Goal: Transaction & Acquisition: Purchase product/service

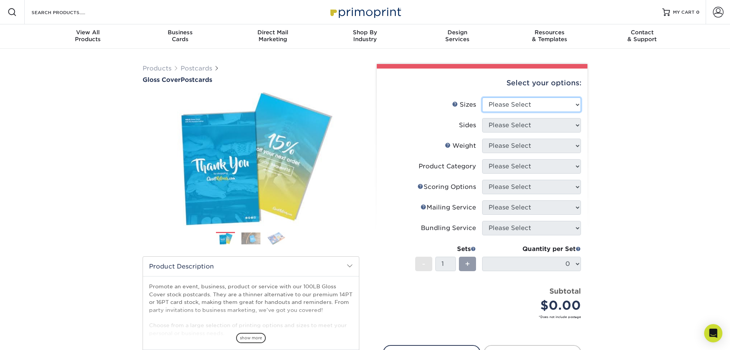
click at [482, 97] on select "Please Select 2" x 8" 3" x 4" 3" x 5" 3.5" x 8.5" 4" x 6" 4" x 9" 4.25" x 5.5" …" at bounding box center [531, 104] width 99 height 14
select select "3.00x5.00"
click option "3" x 5"" at bounding box center [0, 0] width 0 height 0
click at [482, 118] on select "Please Select Print Both Sides Print Front Only" at bounding box center [531, 125] width 99 height 14
select select "13abbda7-1d64-4f25-8bb2-c179b224825d"
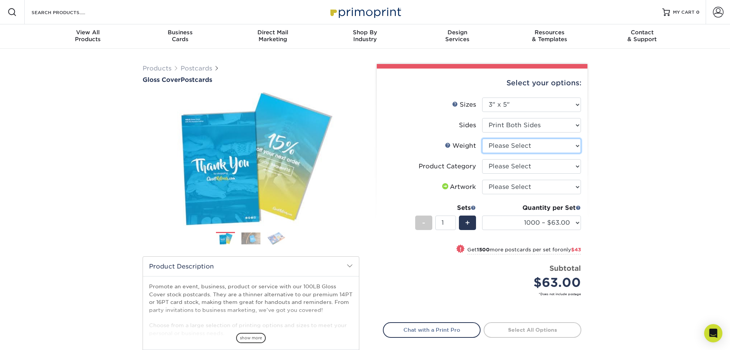
click at [482, 138] on select "Please Select 100LB" at bounding box center [531, 145] width 99 height 14
select select "100LB"
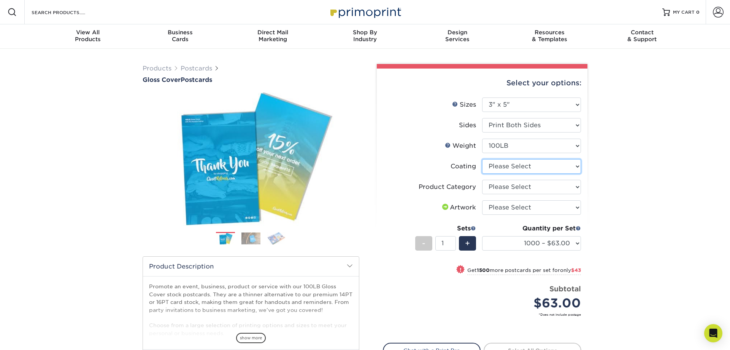
click at [482, 159] on select at bounding box center [531, 166] width 99 height 14
select select "d41dab50-ff65-4f4f-bb17-2afe4d36ae33"
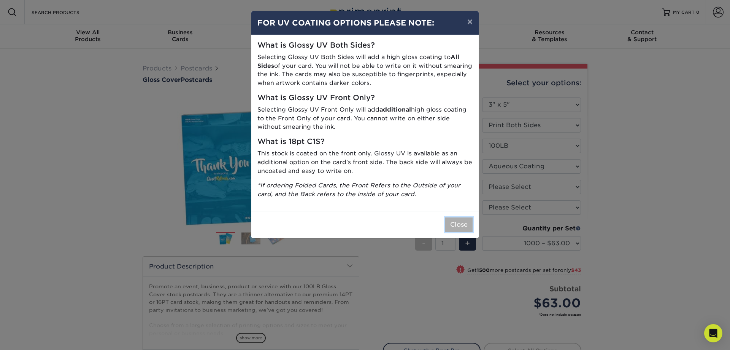
click at [461, 225] on button "Close" at bounding box center [458, 224] width 27 height 14
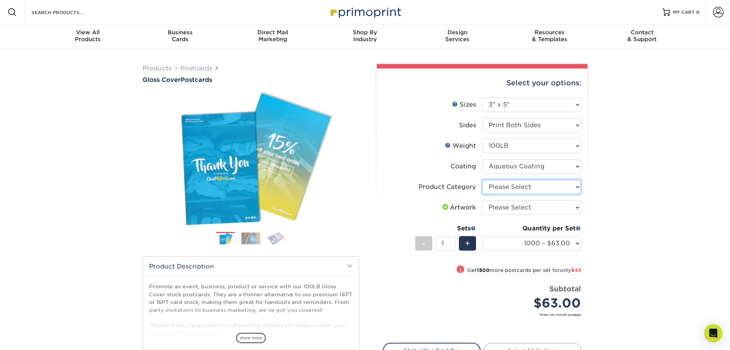
click at [482, 180] on select "Please Select Postcards" at bounding box center [531, 187] width 99 height 14
select select "9b7272e0-d6c8-4c3c-8e97-d3a1bcdab858"
click option "Postcards" at bounding box center [0, 0] width 0 height 0
click at [482, 200] on select "Please Select I will upload files I need a design - $150" at bounding box center [531, 207] width 99 height 14
select select "upload"
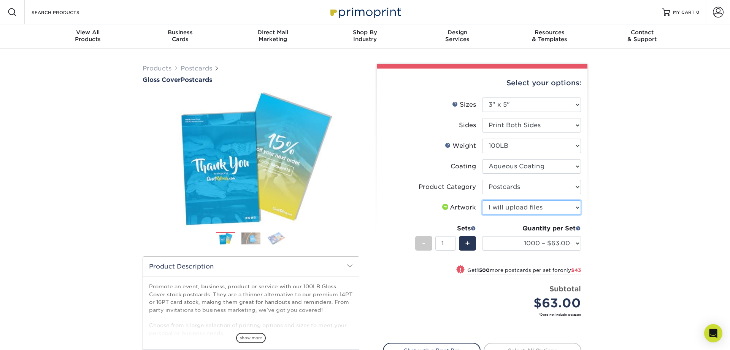
click option "I will upload files" at bounding box center [0, 0] width 0 height 0
